Goal: Transaction & Acquisition: Purchase product/service

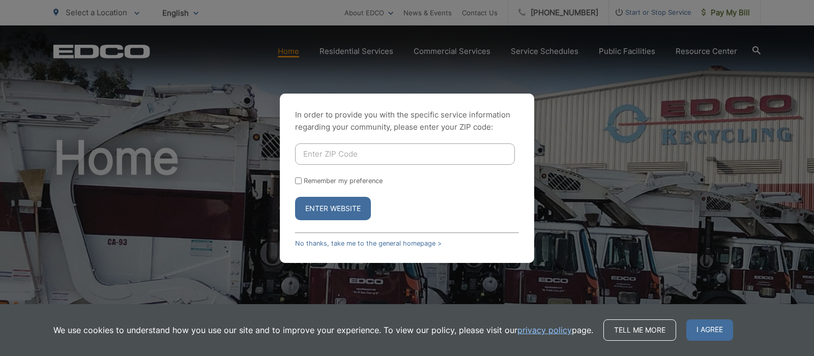
click at [321, 156] on input "Enter ZIP Code" at bounding box center [405, 153] width 220 height 21
type input "91977"
click at [299, 182] on input "Remember my preference" at bounding box center [298, 181] width 7 height 7
checkbox input "true"
click at [319, 207] on button "Enter Website" at bounding box center [333, 208] width 76 height 23
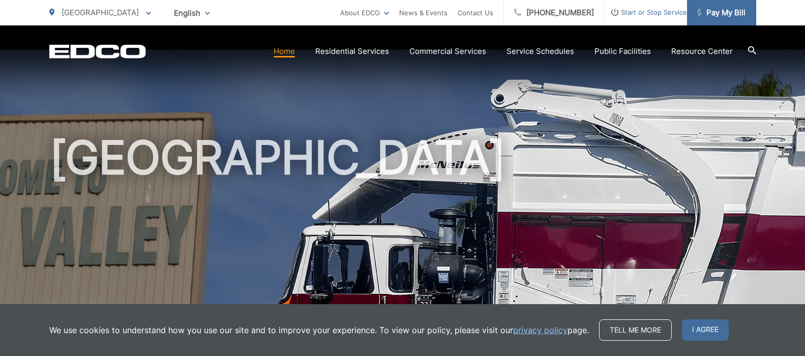
click at [734, 12] on span "Pay My Bill" at bounding box center [721, 13] width 48 height 12
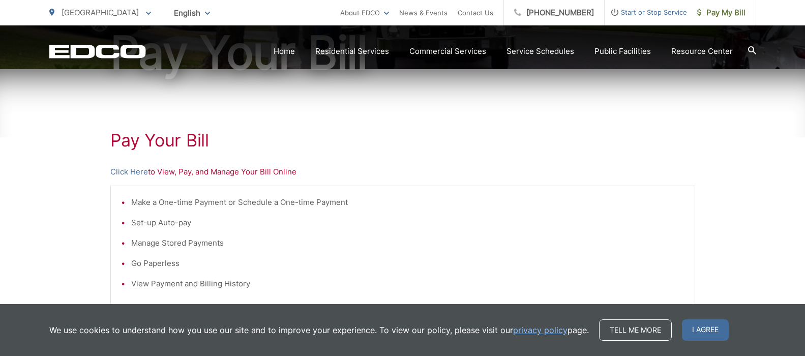
scroll to position [153, 0]
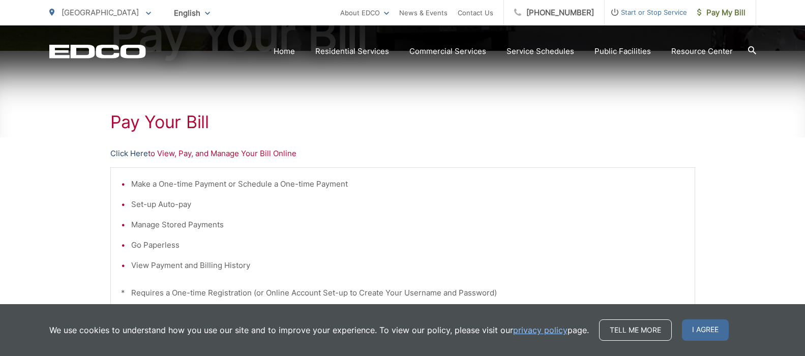
click at [141, 156] on link "Click Here" at bounding box center [129, 154] width 38 height 12
click at [189, 156] on p "Click Here to View, Pay, and Manage Your Bill Online" at bounding box center [402, 154] width 585 height 12
click at [138, 153] on link "Click Here" at bounding box center [129, 154] width 38 height 12
